Goal: Share content: Share content

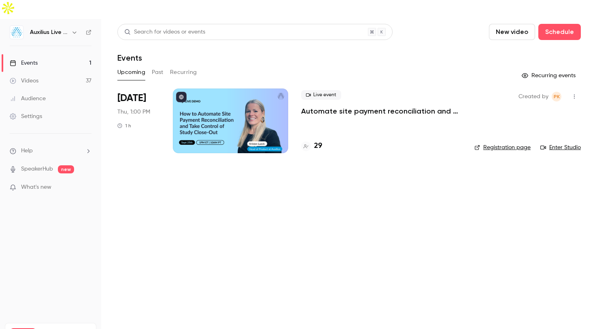
click at [233, 97] on div at bounding box center [230, 121] width 115 height 65
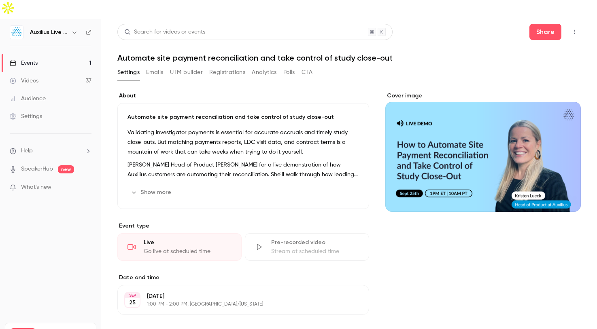
click at [225, 66] on button "Registrations" at bounding box center [227, 72] width 36 height 13
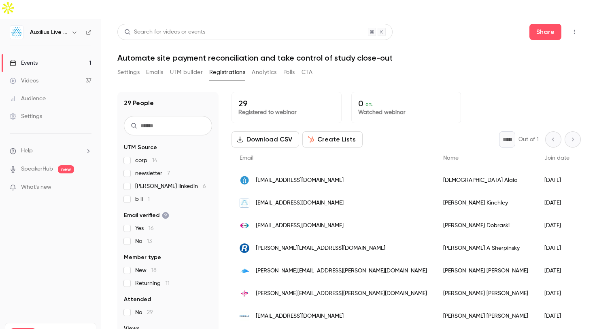
click at [25, 59] on div "Events" at bounding box center [24, 63] width 28 height 8
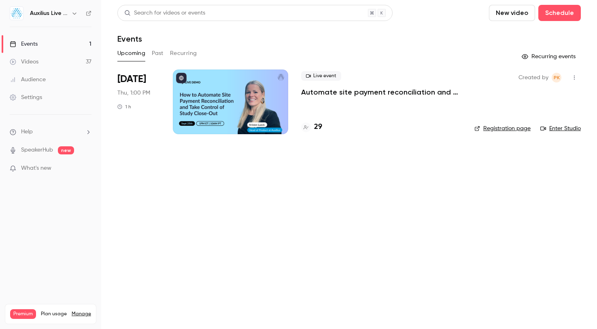
click at [40, 45] on link "Events 1" at bounding box center [50, 44] width 101 height 18
click at [35, 100] on div "Settings" at bounding box center [26, 97] width 32 height 8
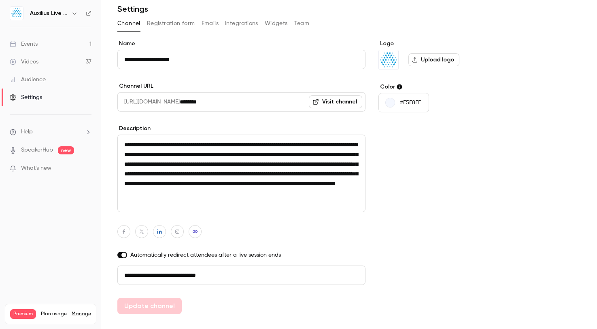
scroll to position [46, 0]
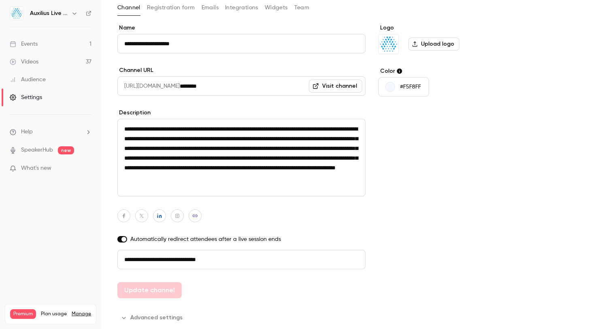
click at [181, 261] on input "**********" at bounding box center [241, 259] width 248 height 19
click at [167, 255] on input "**********" at bounding box center [241, 259] width 248 height 19
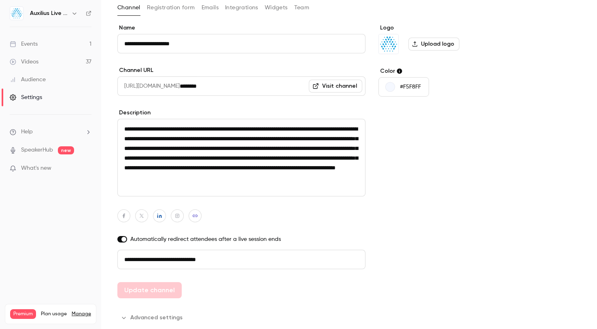
click at [167, 255] on input "**********" at bounding box center [241, 259] width 248 height 19
click at [167, 265] on input "**********" at bounding box center [241, 259] width 248 height 19
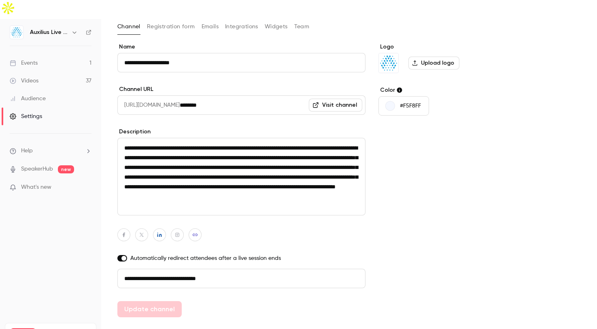
click at [27, 59] on div "Events" at bounding box center [24, 63] width 28 height 8
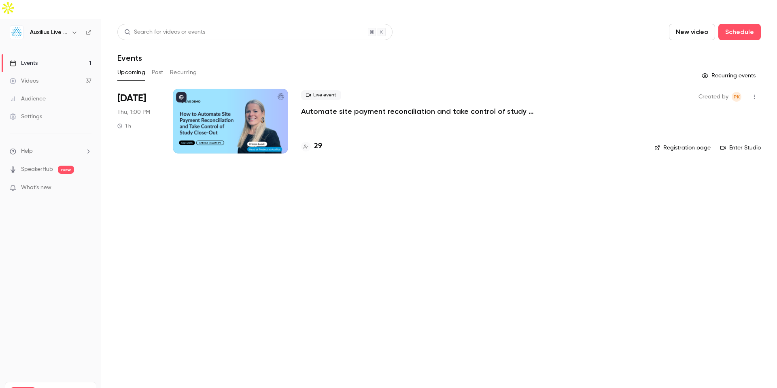
click at [265, 106] on div at bounding box center [230, 121] width 115 height 65
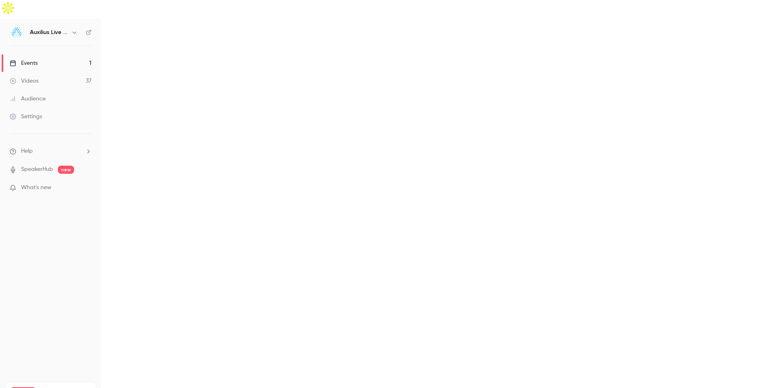
click at [263, 105] on main at bounding box center [439, 213] width 676 height 388
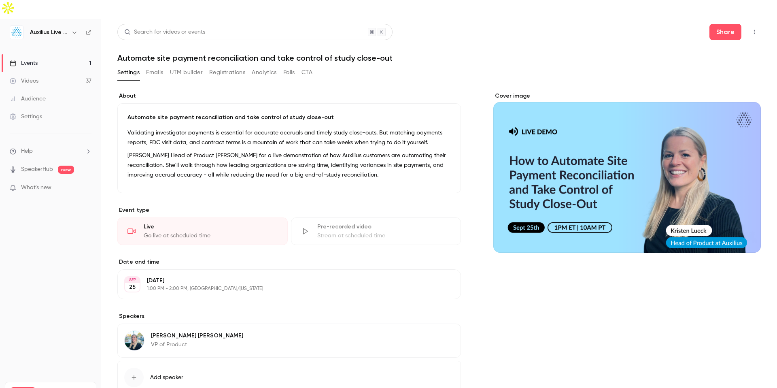
click at [581, 136] on div "Cover image" at bounding box center [626, 172] width 267 height 161
click at [0, 0] on input "Cover image" at bounding box center [0, 0] width 0 height 0
click at [759, 25] on button "button" at bounding box center [754, 31] width 13 height 13
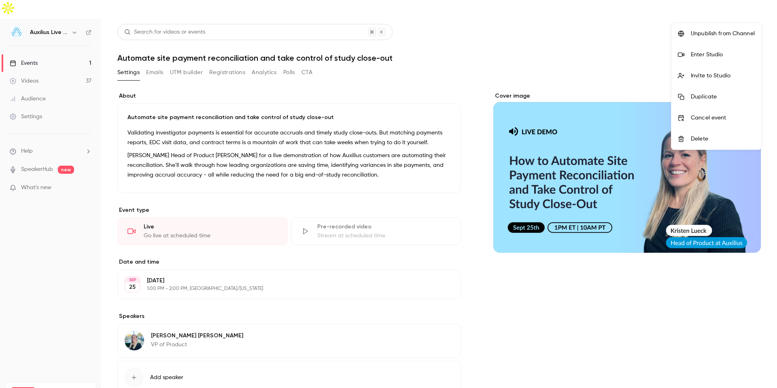
click at [724, 51] on div "Enter Studio" at bounding box center [723, 55] width 64 height 8
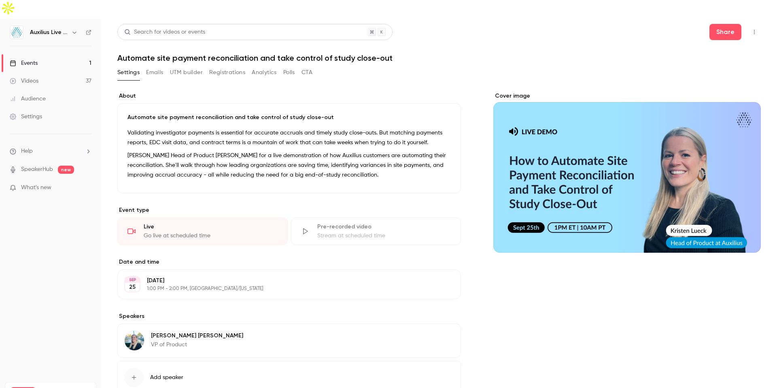
click at [232, 66] on button "Registrations" at bounding box center [227, 72] width 36 height 13
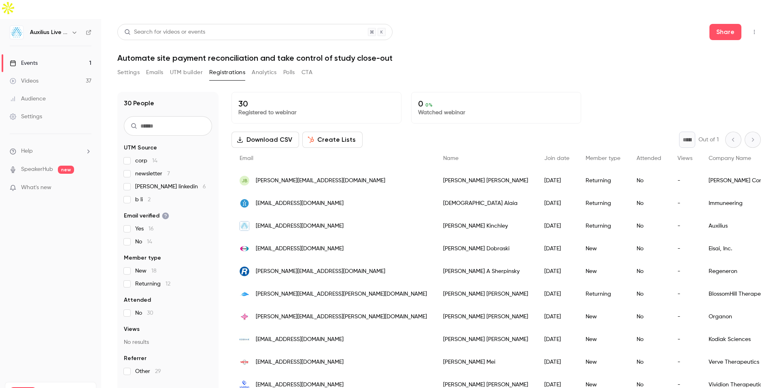
click at [122, 66] on button "Settings" at bounding box center [128, 72] width 22 height 13
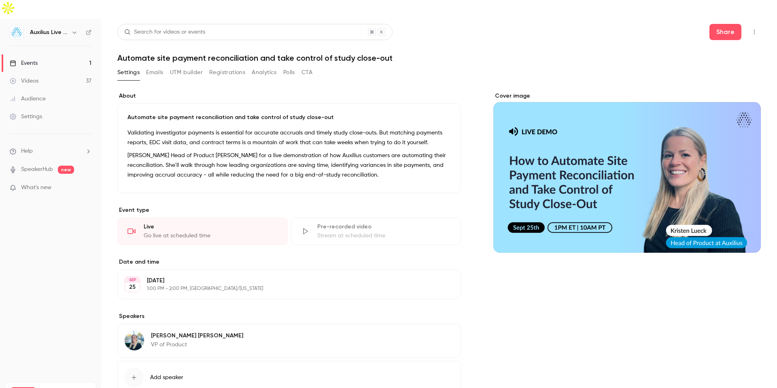
click at [753, 29] on icon "button" at bounding box center [754, 32] width 6 height 6
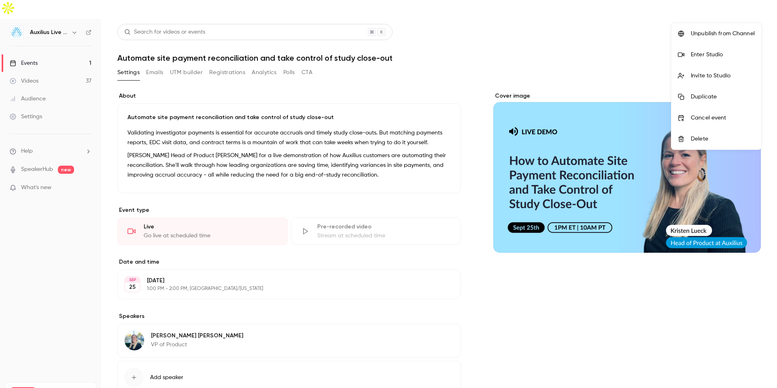
click at [707, 55] on div "Enter Studio" at bounding box center [723, 55] width 64 height 8
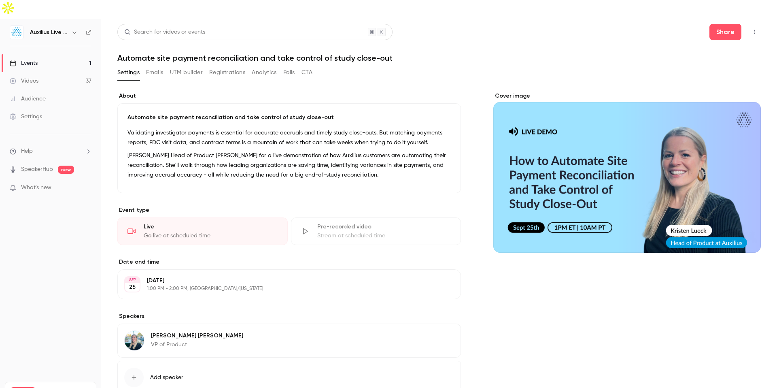
click at [38, 183] on span "What's new" at bounding box center [36, 187] width 30 height 8
click at [641, 332] on div at bounding box center [388, 194] width 777 height 388
click at [727, 24] on button "Share" at bounding box center [725, 32] width 32 height 16
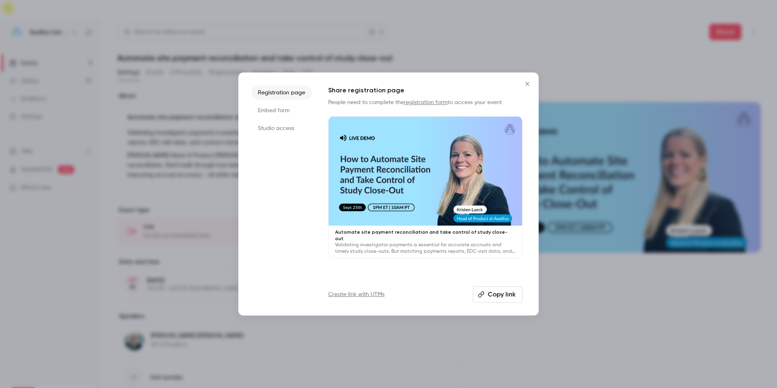
click at [530, 83] on icon "Close" at bounding box center [527, 84] width 10 height 6
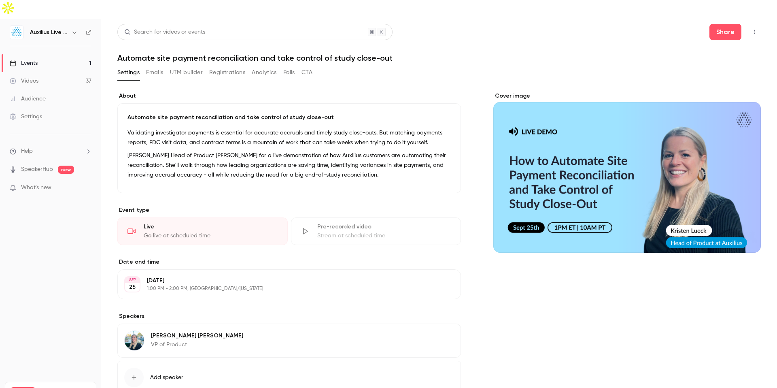
click at [229, 66] on button "Registrations" at bounding box center [227, 72] width 36 height 13
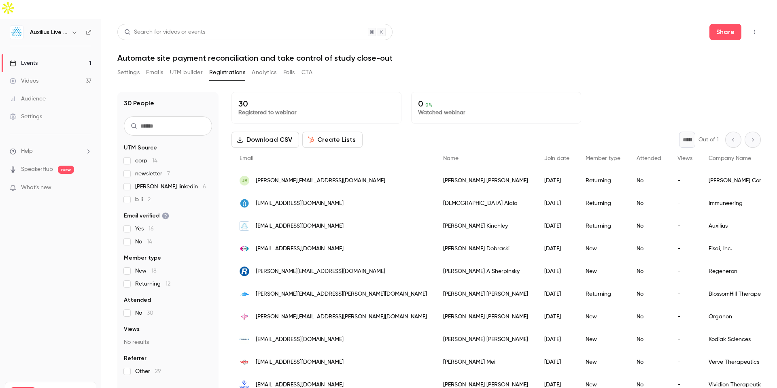
click at [753, 24] on div "Share" at bounding box center [734, 32] width 51 height 16
click at [753, 29] on icon "button" at bounding box center [754, 32] width 6 height 6
click at [728, 51] on div "Enter Studio" at bounding box center [723, 55] width 64 height 8
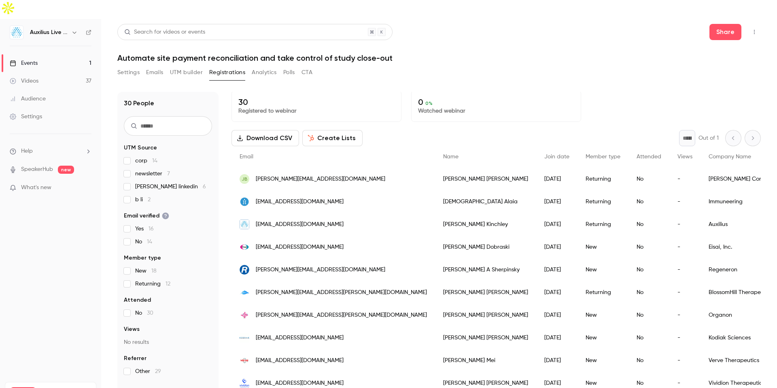
click at [165, 116] on input "text" at bounding box center [168, 125] width 88 height 19
type input "***"
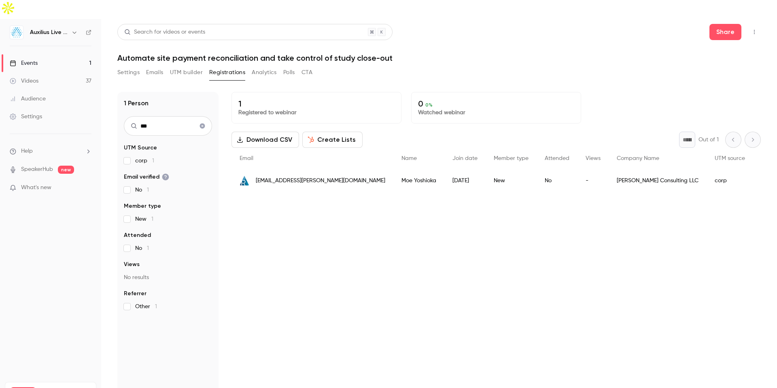
scroll to position [0, 0]
click at [203, 123] on icon "Clear search" at bounding box center [202, 125] width 5 height 5
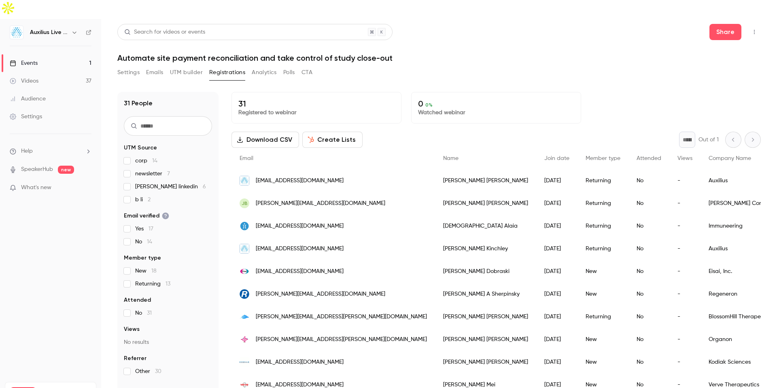
click at [255, 148] on div "Email" at bounding box center [333, 158] width 204 height 21
click at [161, 116] on input "text" at bounding box center [168, 125] width 88 height 19
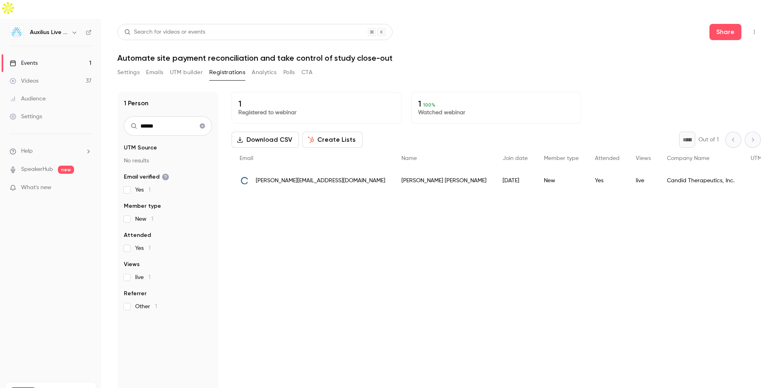
click at [163, 116] on input "******" at bounding box center [168, 125] width 88 height 19
click at [155, 116] on input "*****" at bounding box center [168, 125] width 88 height 19
click at [154, 116] on input "*****" at bounding box center [168, 125] width 88 height 19
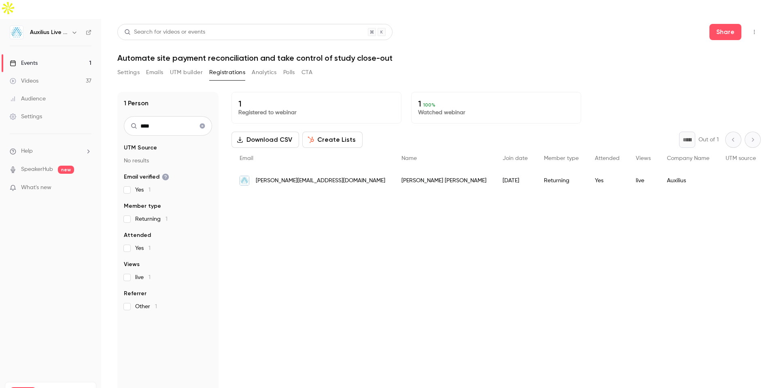
type input "****"
click at [205, 123] on icon "Clear search" at bounding box center [202, 126] width 6 height 6
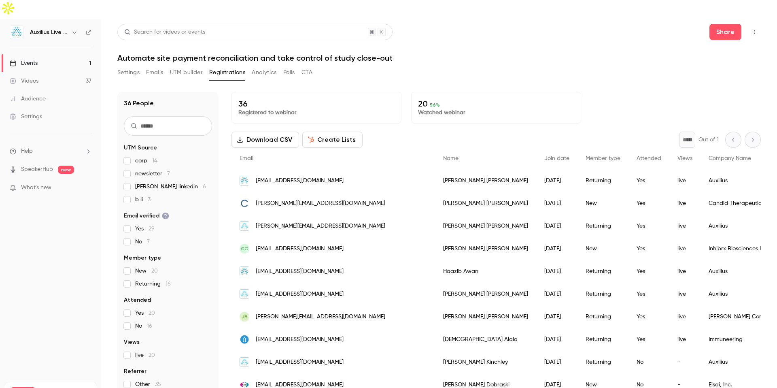
click at [51, 54] on link "Events 1" at bounding box center [50, 63] width 101 height 18
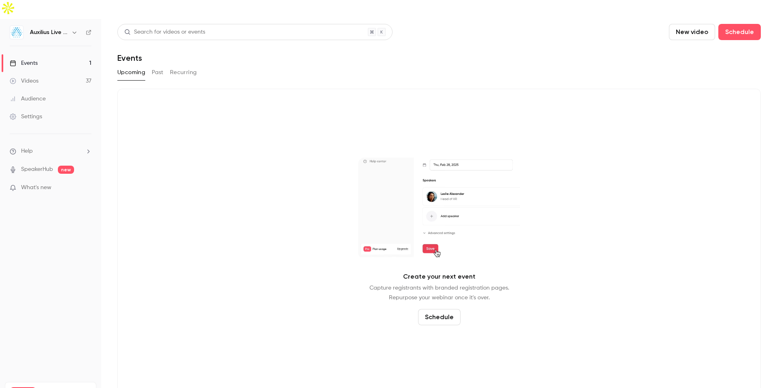
click at [30, 77] on div "Videos" at bounding box center [24, 81] width 29 height 8
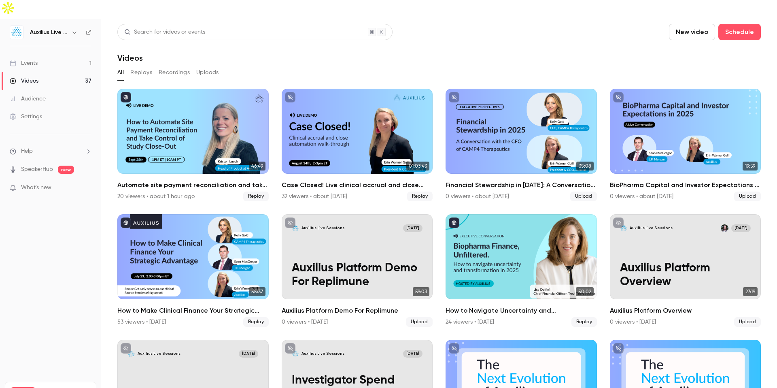
click at [42, 54] on link "Events 1" at bounding box center [50, 63] width 101 height 18
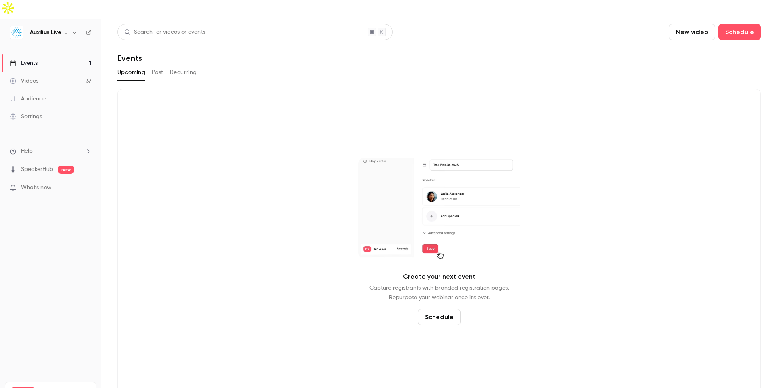
click at [28, 77] on div "Videos" at bounding box center [24, 81] width 29 height 8
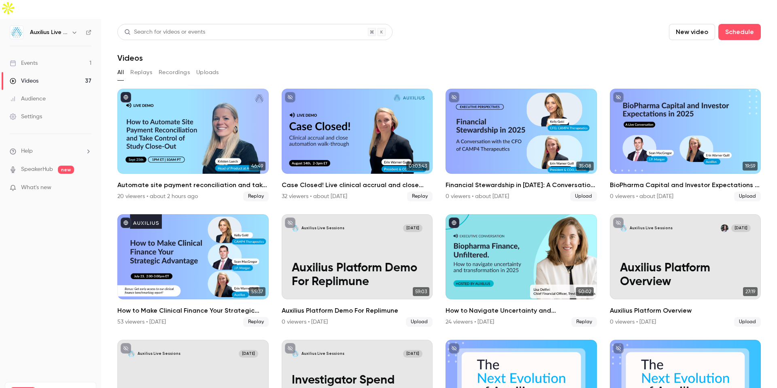
click at [302, 33] on header "Search for videos or events New video Schedule Videos" at bounding box center [438, 43] width 643 height 39
click at [24, 59] on div "Events" at bounding box center [24, 63] width 28 height 8
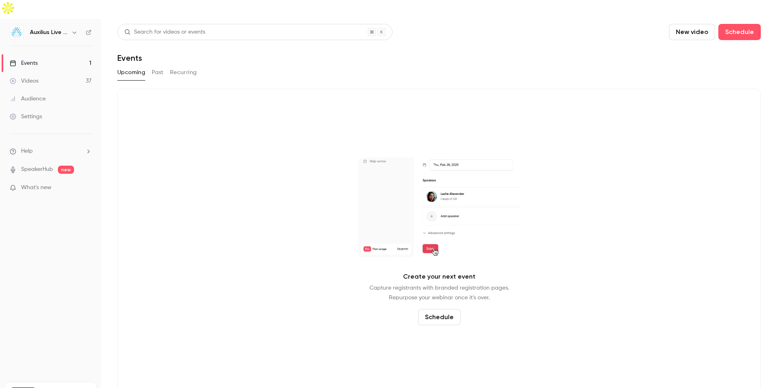
click at [25, 77] on div "Videos" at bounding box center [24, 81] width 29 height 8
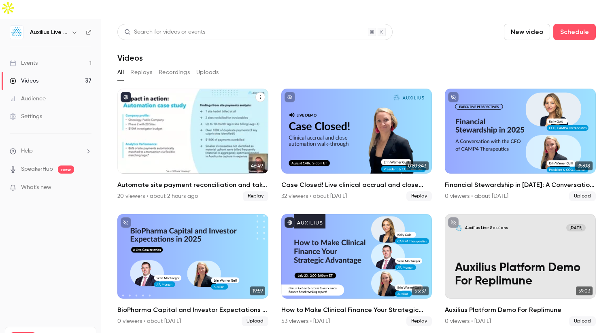
click at [260, 95] on icon "Automate site payment reconciliation and take control of study close-out" at bounding box center [260, 97] width 5 height 5
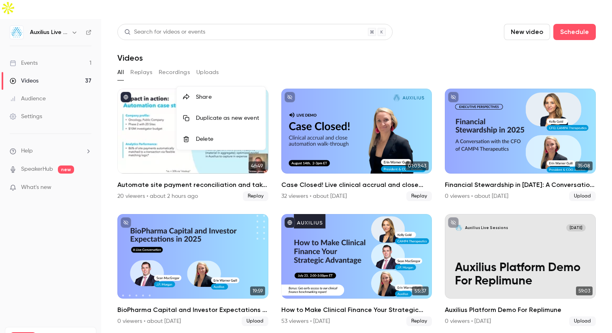
click at [241, 100] on div "Share" at bounding box center [227, 97] width 63 height 8
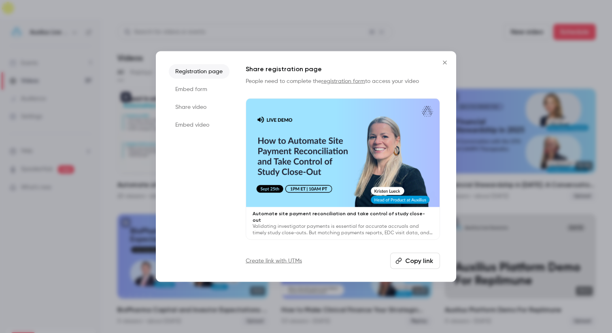
click at [197, 109] on li "Share video" at bounding box center [199, 107] width 61 height 15
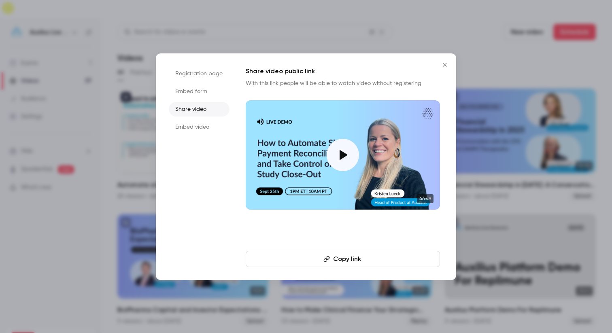
click at [361, 259] on button "Copy link" at bounding box center [343, 259] width 194 height 16
